Goal: Task Accomplishment & Management: Complete application form

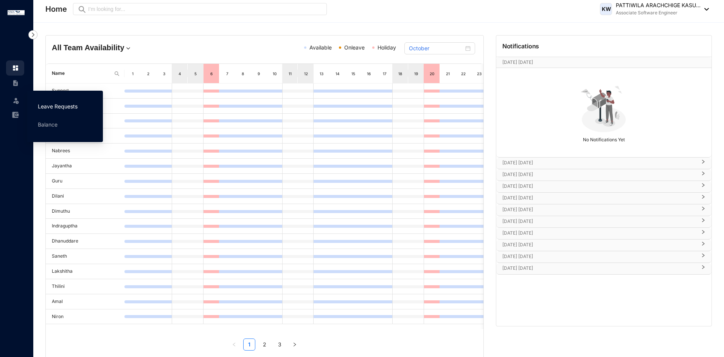
click at [38, 106] on link "Leave Requests" at bounding box center [58, 106] width 40 height 6
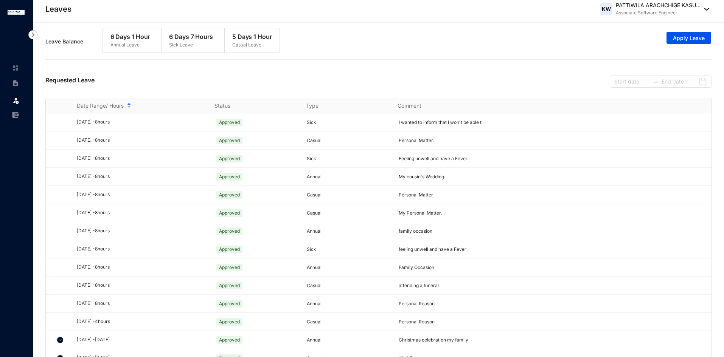
click at [363, 52] on div "Leave Balance 6 Days 1 Hour Annual Leave 6 Days 7 Hours Sick Leave 5 Days 1 Hou…" at bounding box center [378, 41] width 666 height 35
click at [683, 40] on span "Apply Leave" at bounding box center [689, 38] width 32 height 8
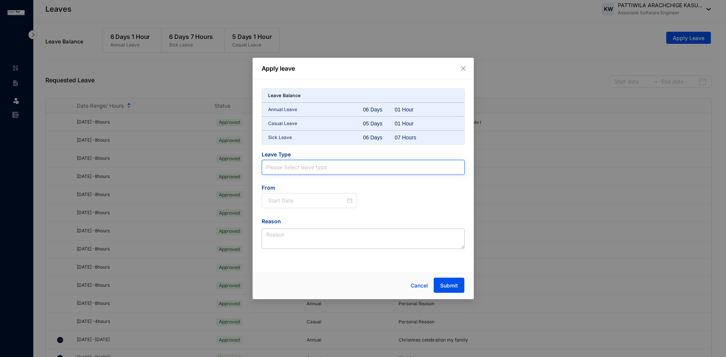
click at [318, 163] on input "search" at bounding box center [363, 167] width 194 height 14
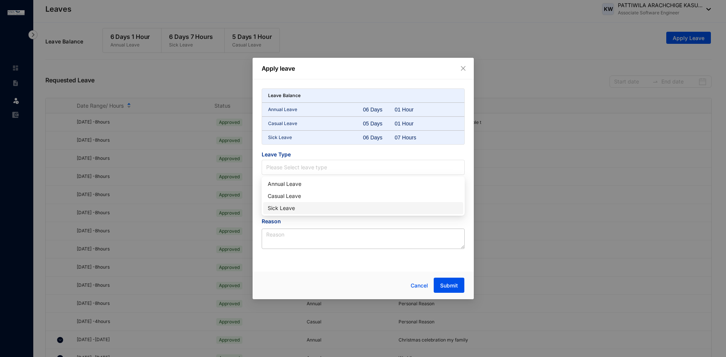
click at [292, 208] on div "Sick Leave" at bounding box center [363, 208] width 191 height 8
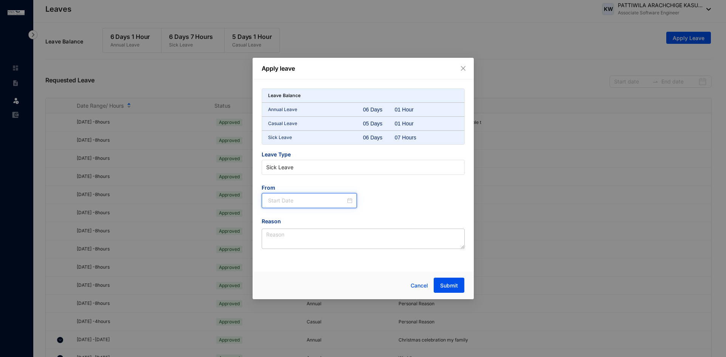
click at [299, 199] on input at bounding box center [307, 201] width 78 height 8
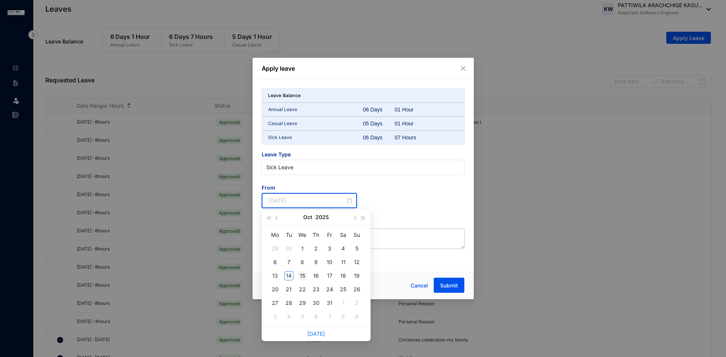
click at [301, 275] on div "15" at bounding box center [302, 276] width 9 height 9
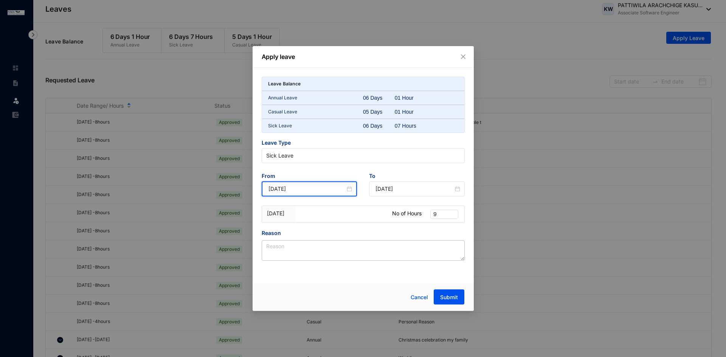
type input "[DATE]"
click at [349, 213] on div at bounding box center [346, 210] width 84 height 8
click at [447, 219] on div "9" at bounding box center [442, 214] width 25 height 17
click at [446, 219] on div "9" at bounding box center [444, 214] width 28 height 9
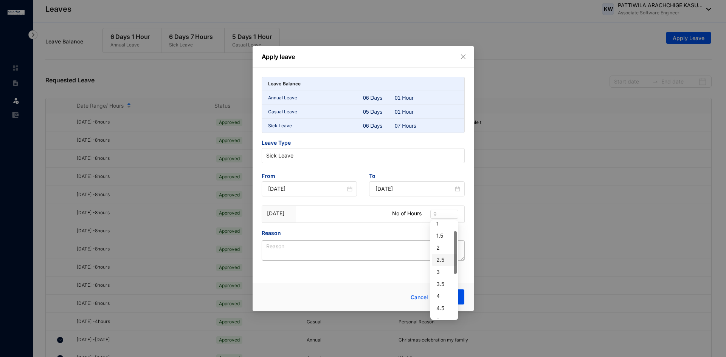
scroll to position [23, 0]
click at [441, 211] on span "9" at bounding box center [444, 214] width 22 height 8
click at [406, 168] on div "Leave Balance Annual Leave 06 Days 01 Hour Casual Leave 05 Days 01 Hour Sick Le…" at bounding box center [363, 169] width 203 height 184
click at [450, 219] on div "9" at bounding box center [442, 214] width 25 height 17
click at [444, 214] on span "9" at bounding box center [444, 214] width 22 height 8
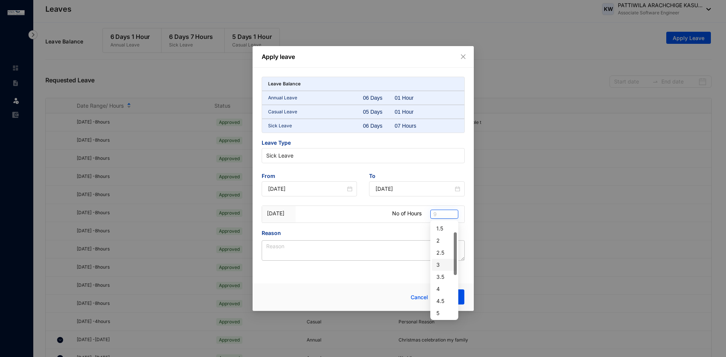
click at [437, 214] on span "9" at bounding box center [444, 214] width 22 height 8
click at [463, 61] on div "Apply leave" at bounding box center [363, 57] width 221 height 22
